Goal: Task Accomplishment & Management: Use online tool/utility

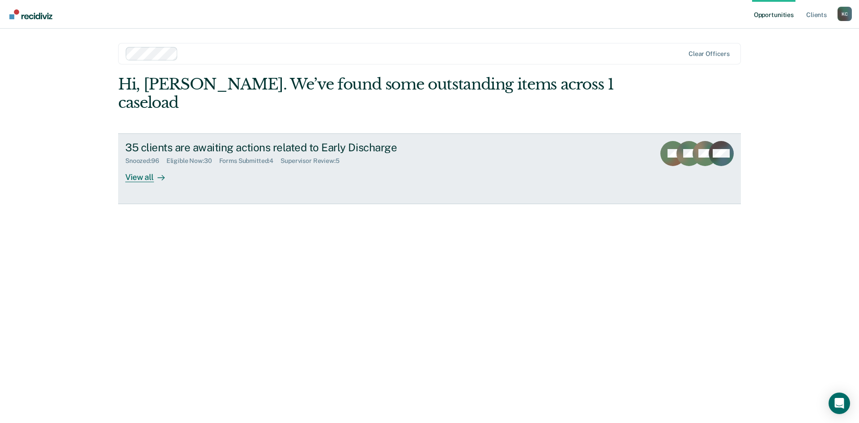
click at [151, 165] on div "View all" at bounding box center [150, 173] width 50 height 17
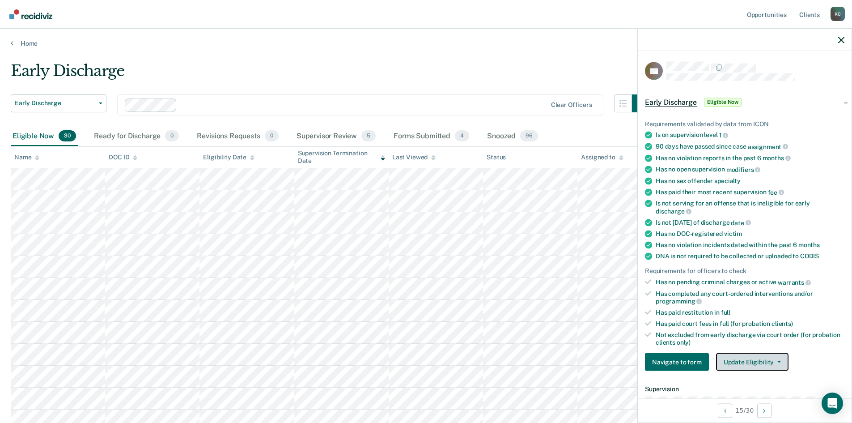
click at [735, 357] on button "Update Eligibility" at bounding box center [752, 362] width 72 height 18
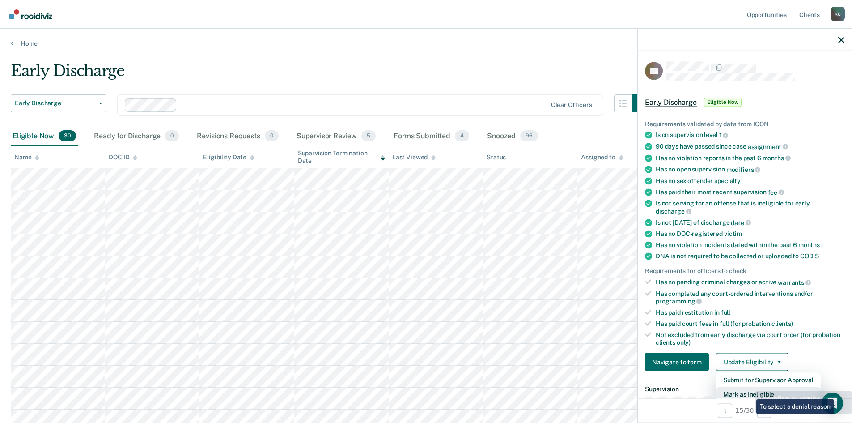
scroll to position [2, 0]
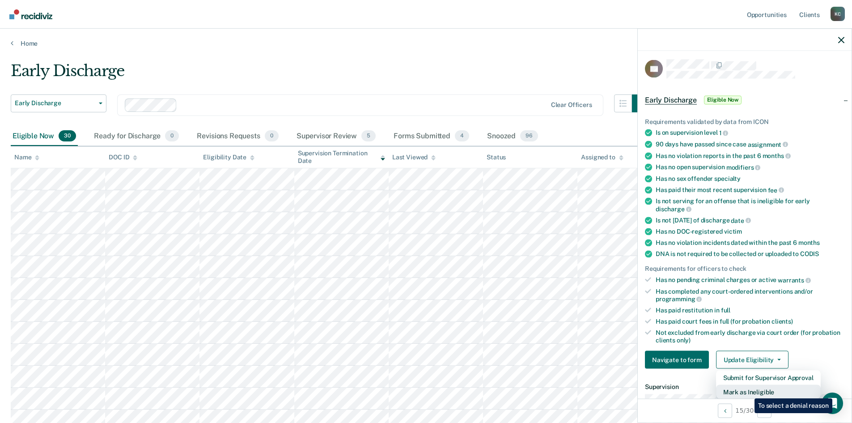
click at [748, 391] on button "Mark as Ineligible" at bounding box center [768, 392] width 105 height 14
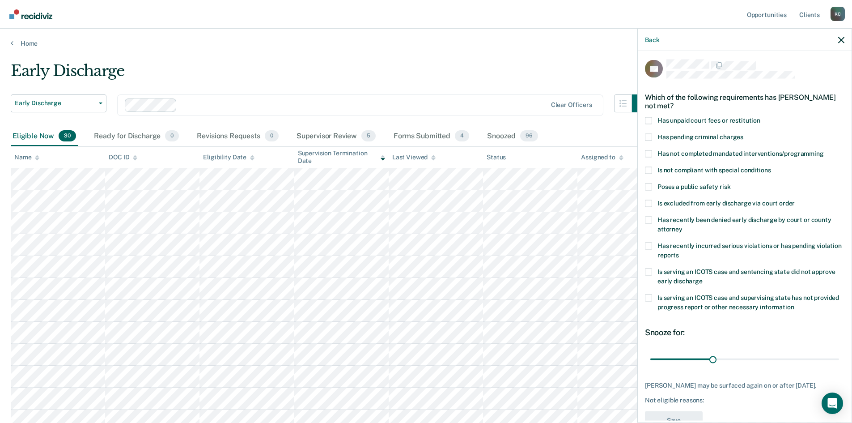
click at [648, 151] on span at bounding box center [648, 153] width 7 height 7
click at [824, 150] on input "Has not completed mandated interventions/programming" at bounding box center [824, 150] width 0 height 0
drag, startPoint x: 710, startPoint y: 358, endPoint x: 656, endPoint y: 365, distance: 54.5
type input "2"
click at [656, 365] on input "range" at bounding box center [744, 359] width 189 height 16
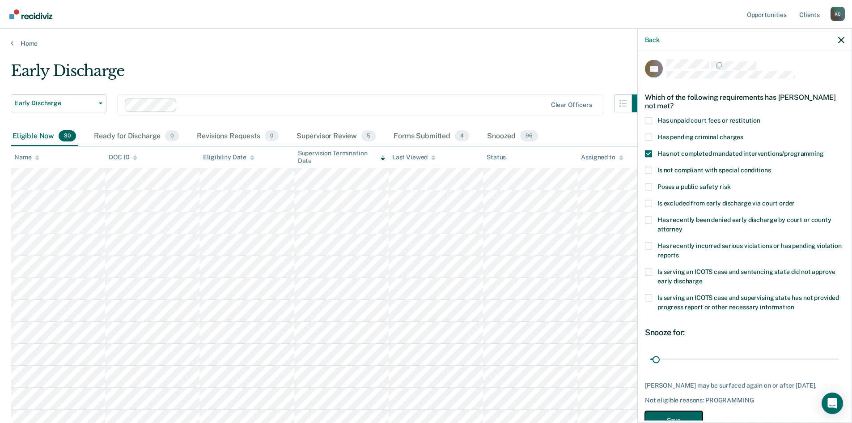
click at [676, 416] on button "Save" at bounding box center [674, 420] width 58 height 18
